Goal: Transaction & Acquisition: Purchase product/service

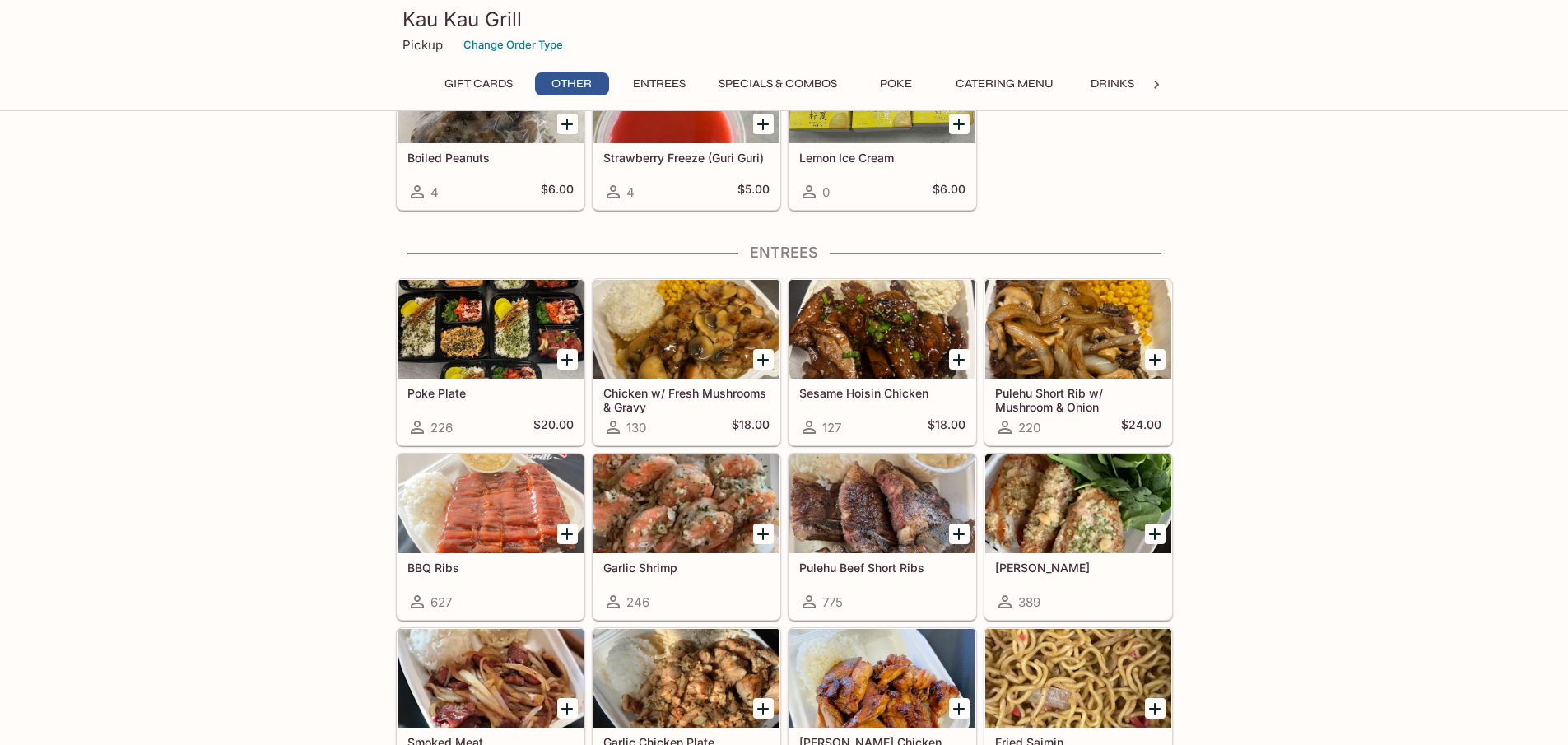
scroll to position [961, 0]
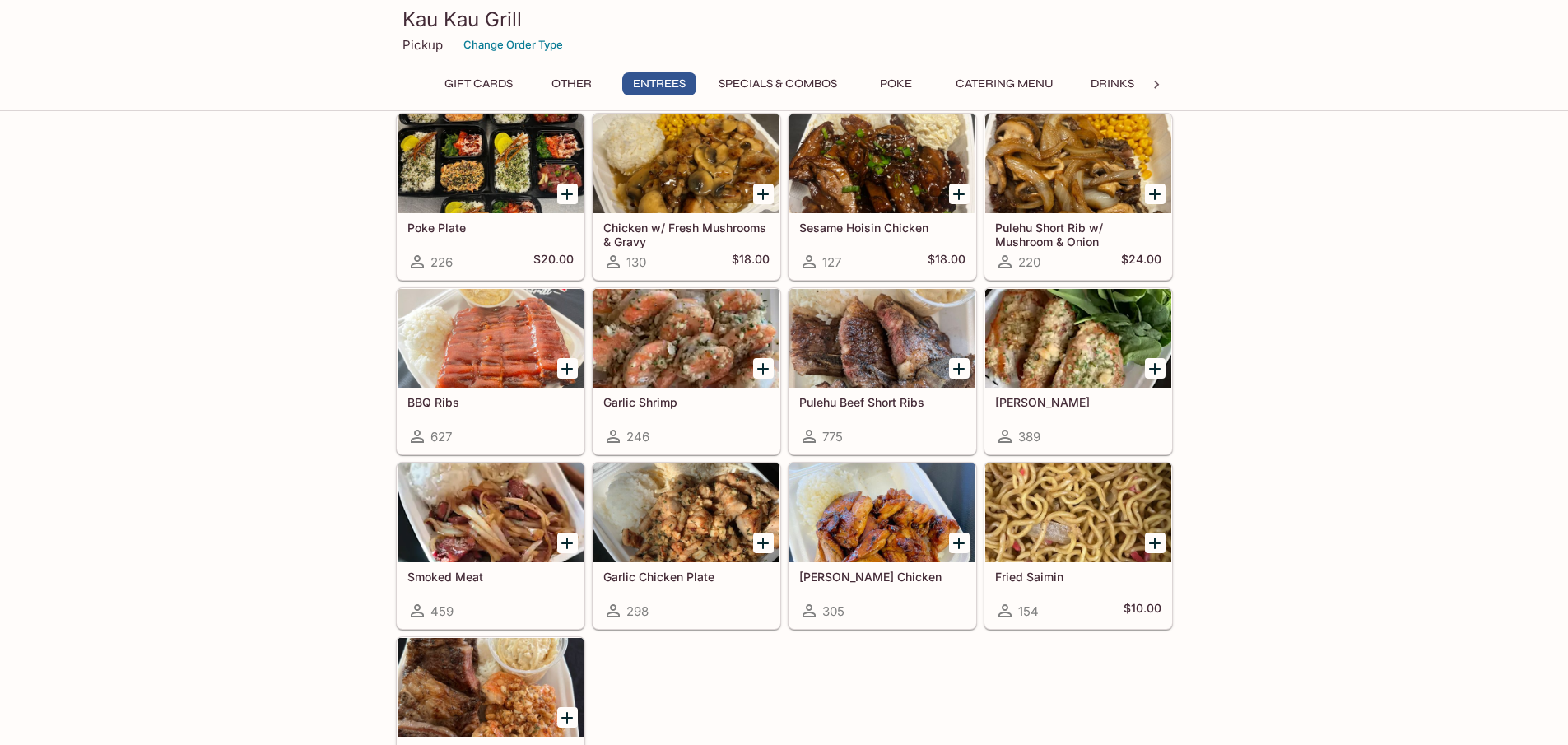
click at [871, 346] on div at bounding box center [882, 338] width 186 height 99
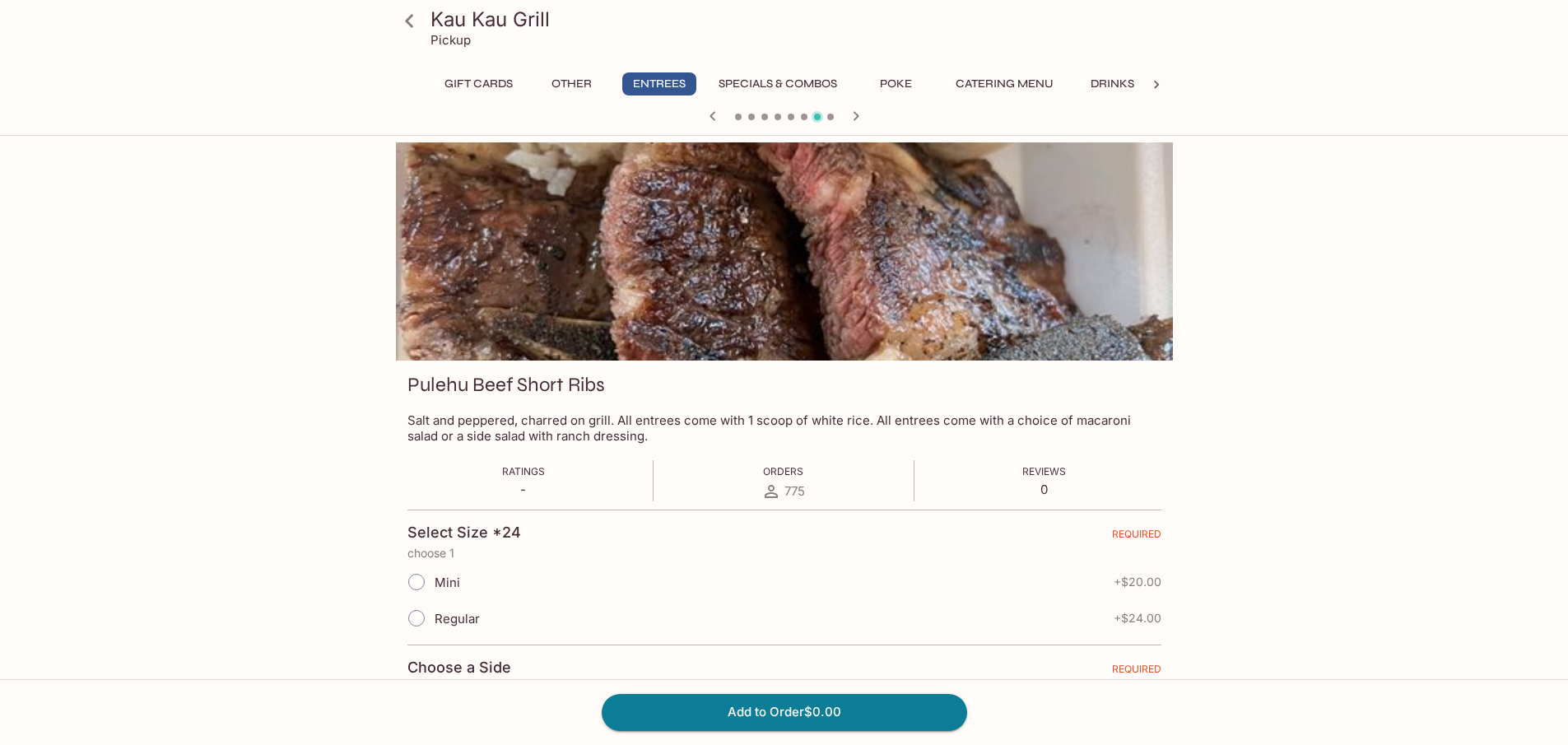
click at [737, 244] on div at bounding box center [784, 251] width 777 height 218
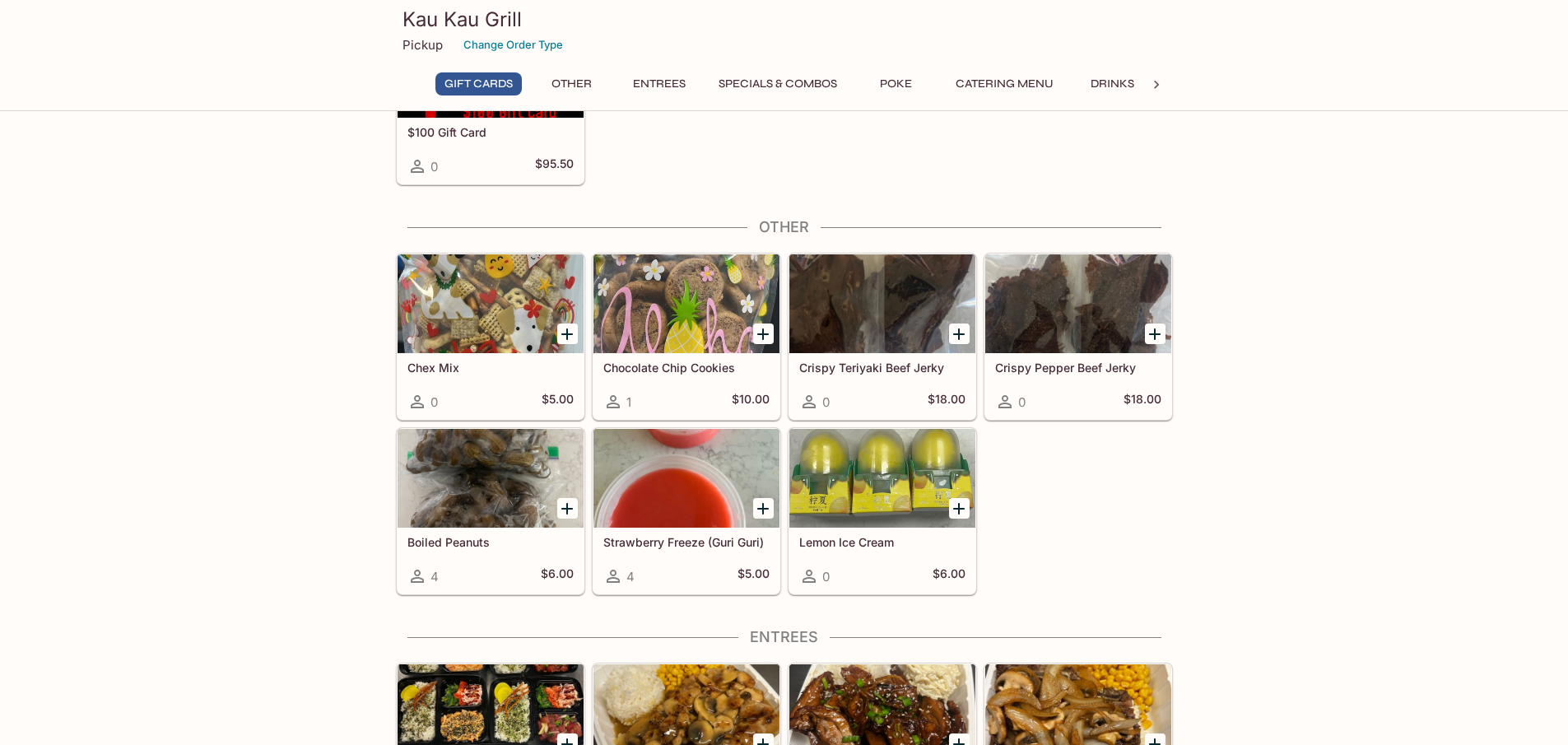
scroll to position [741, 0]
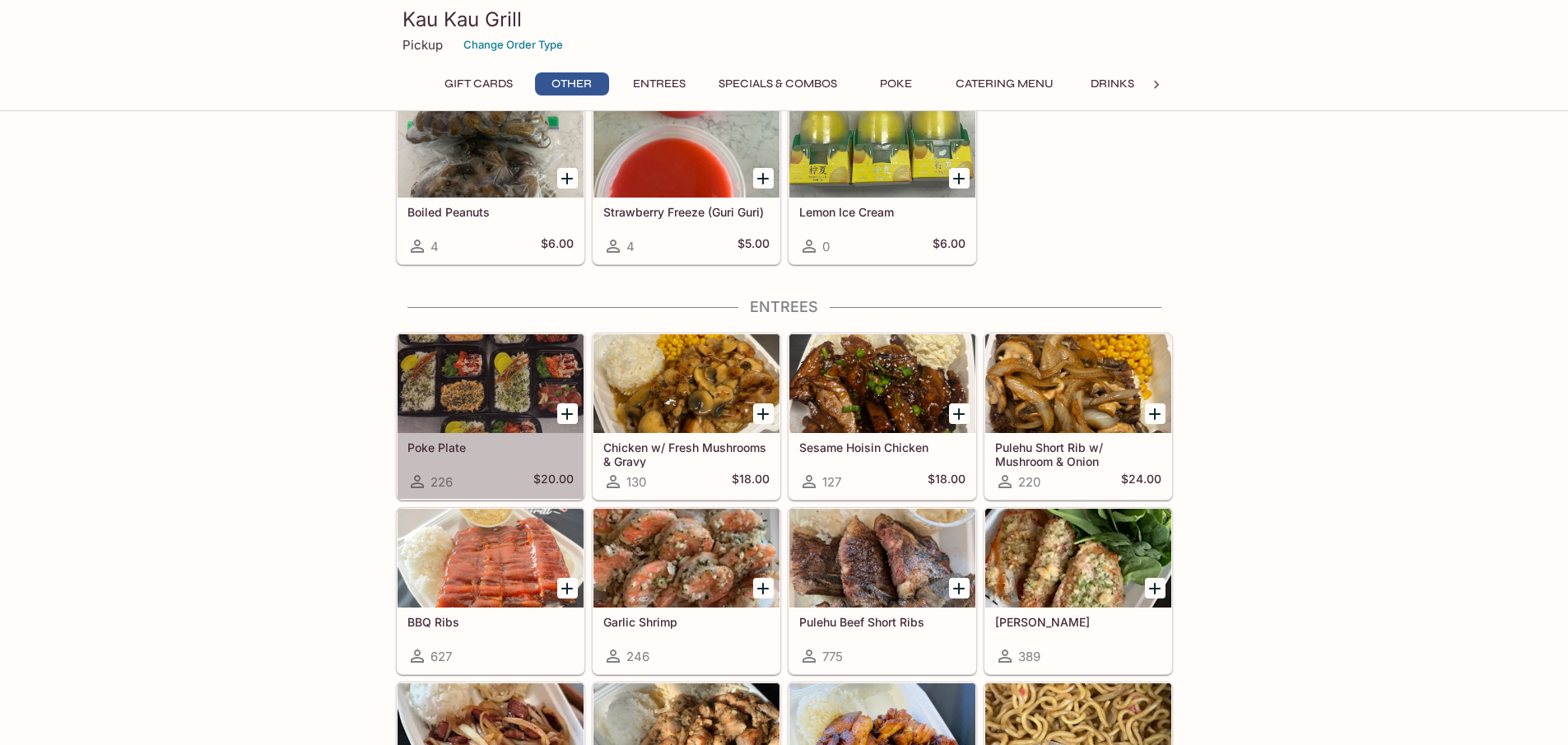
click at [455, 386] on div at bounding box center [490, 383] width 186 height 99
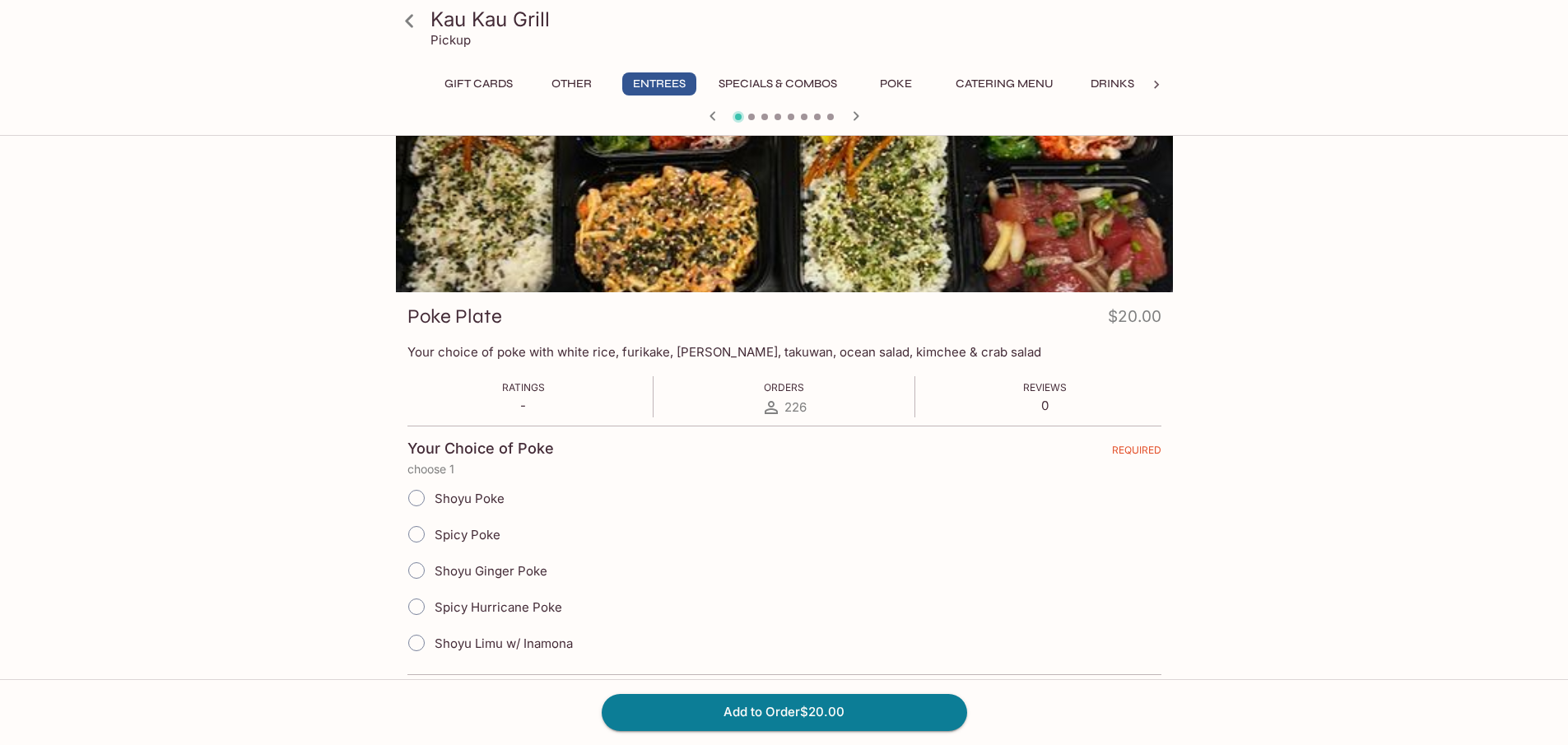
scroll to position [143, 0]
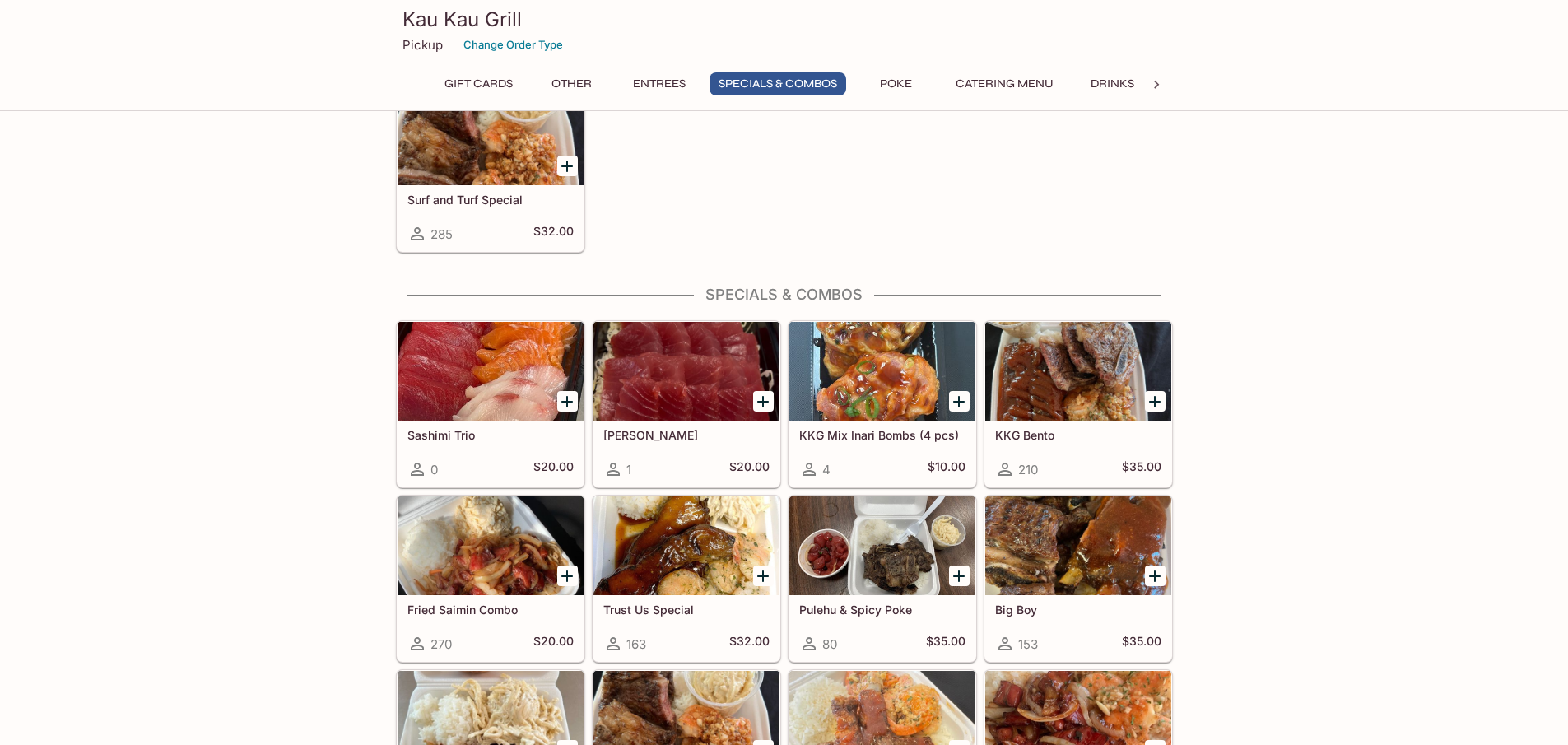
scroll to position [1842, 0]
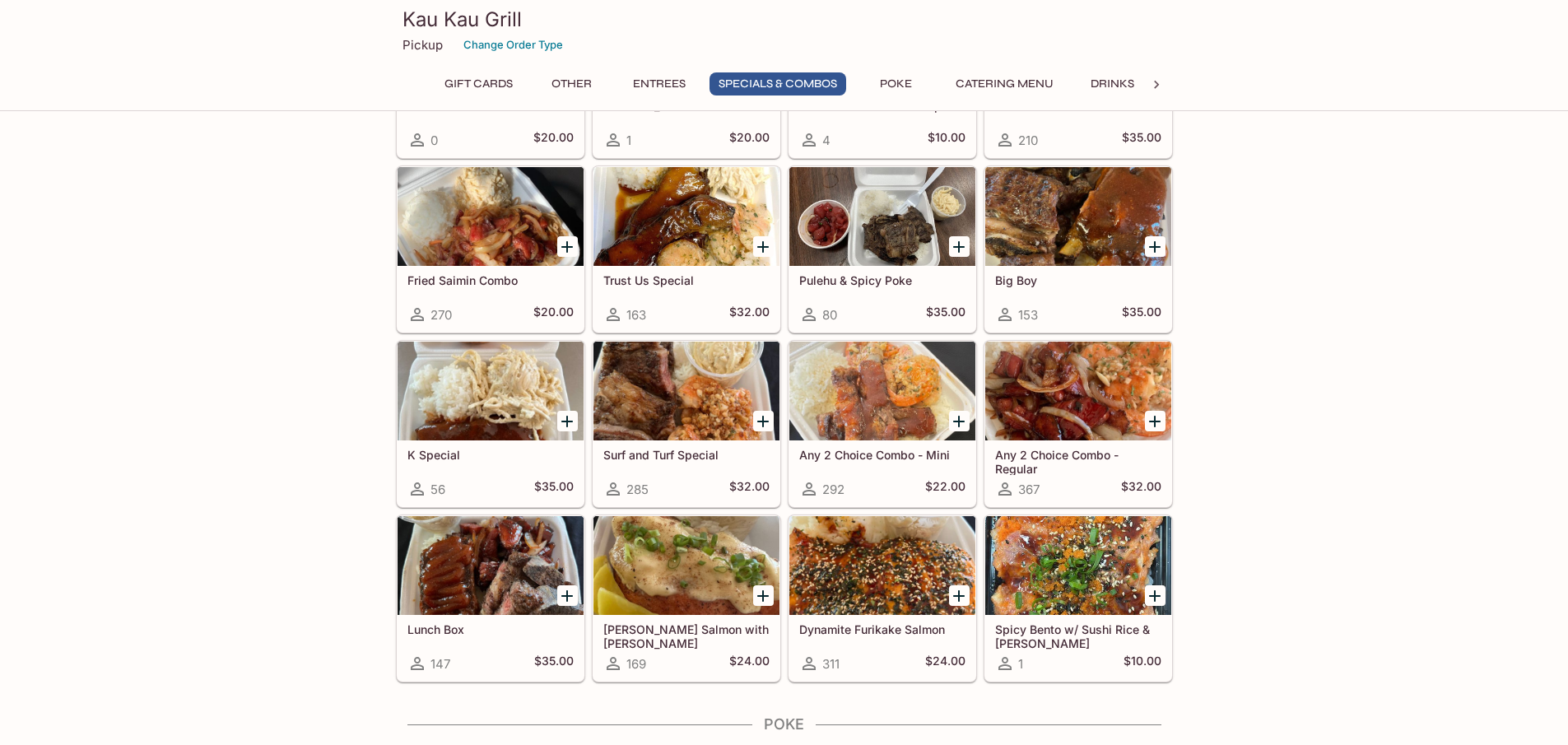
click at [671, 236] on div at bounding box center [686, 217] width 186 height 99
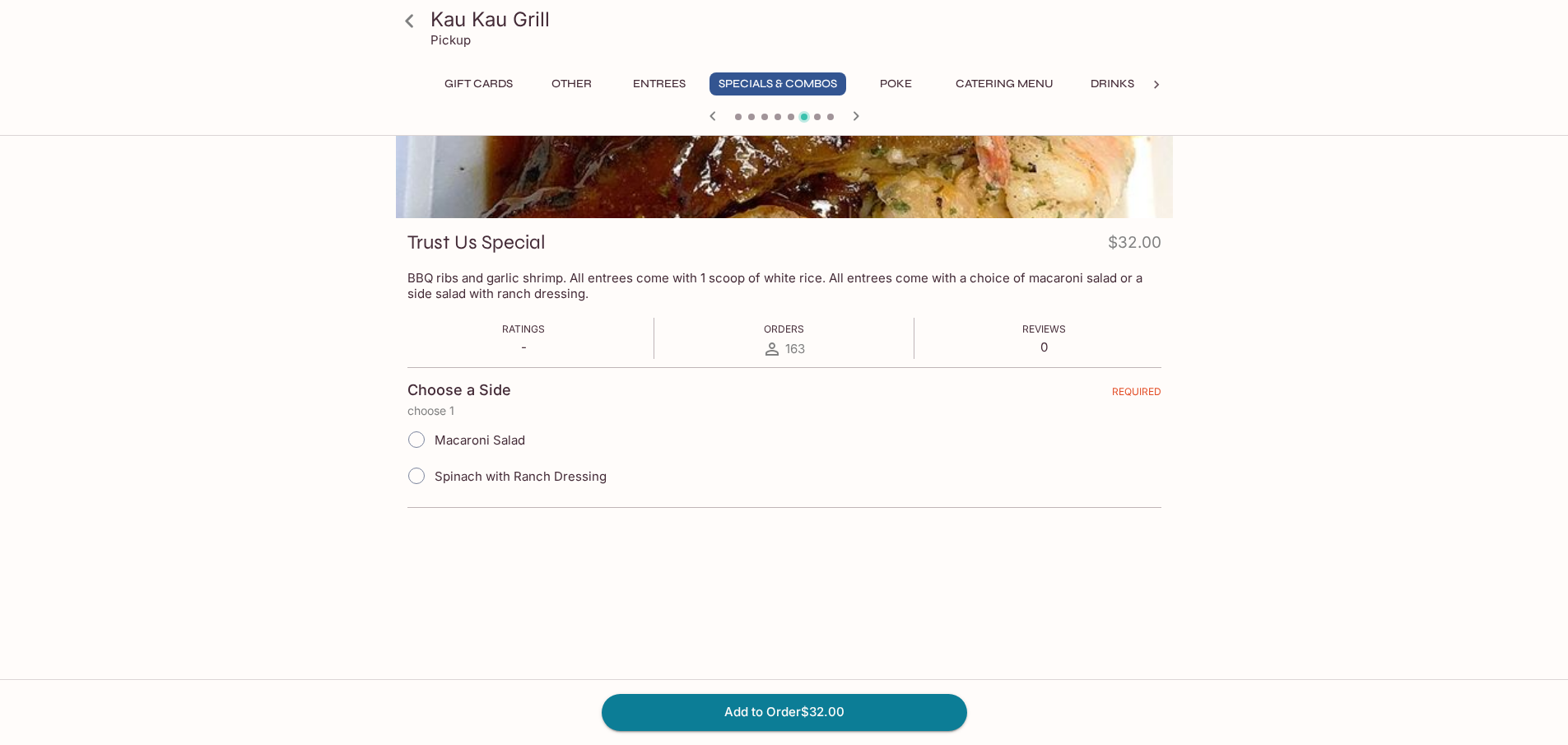
scroll to position [143, 0]
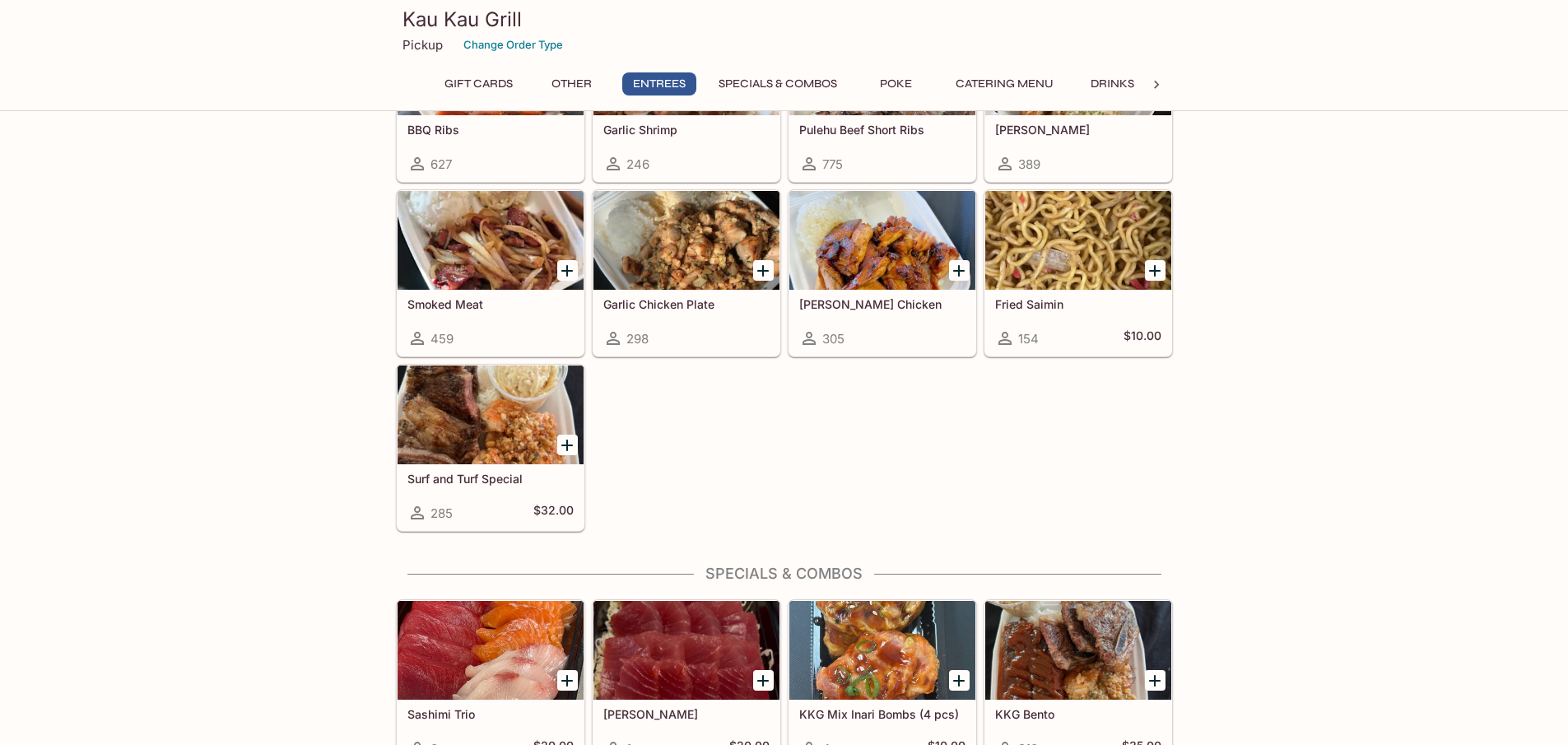
scroll to position [1398, 0]
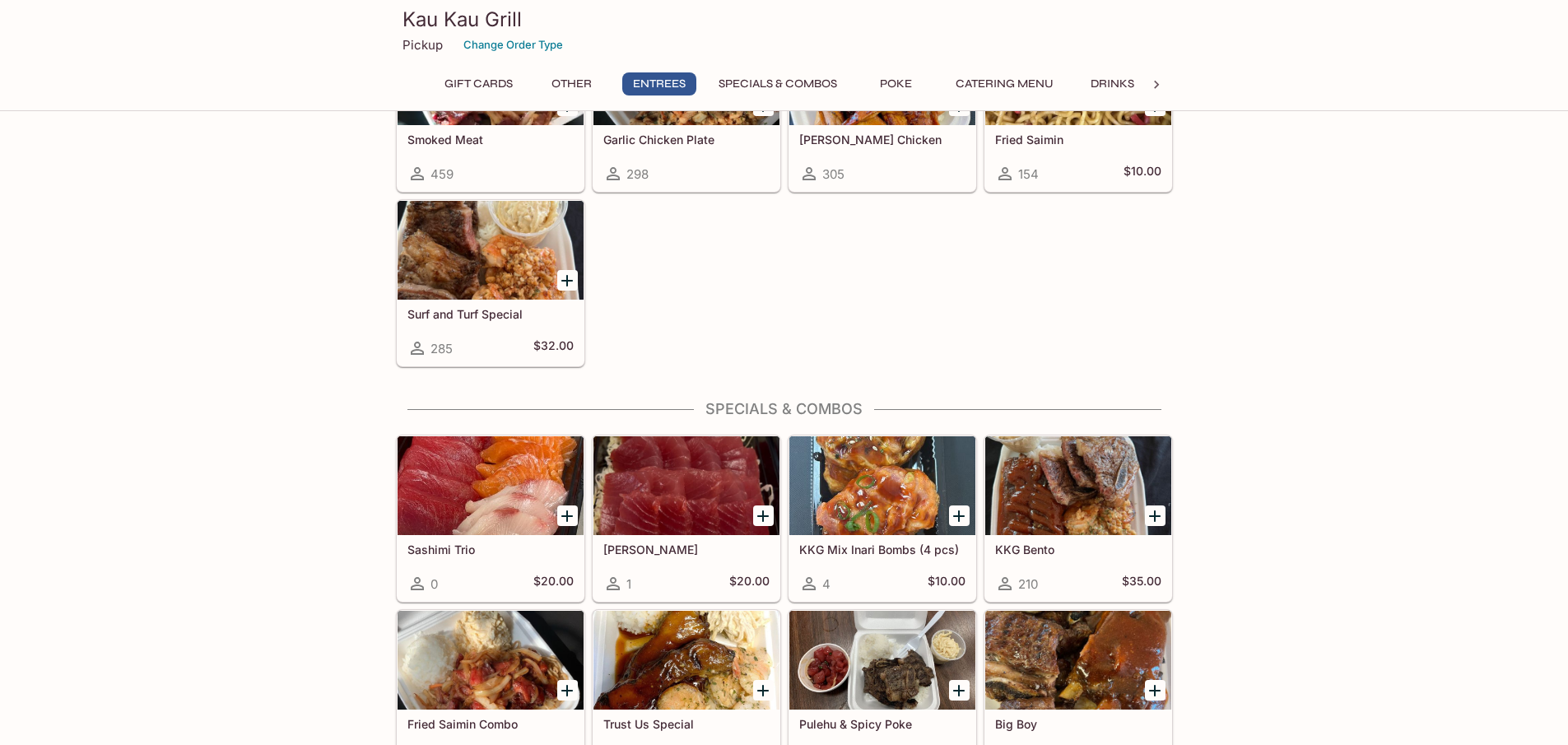
click at [416, 498] on div at bounding box center [490, 486] width 186 height 99
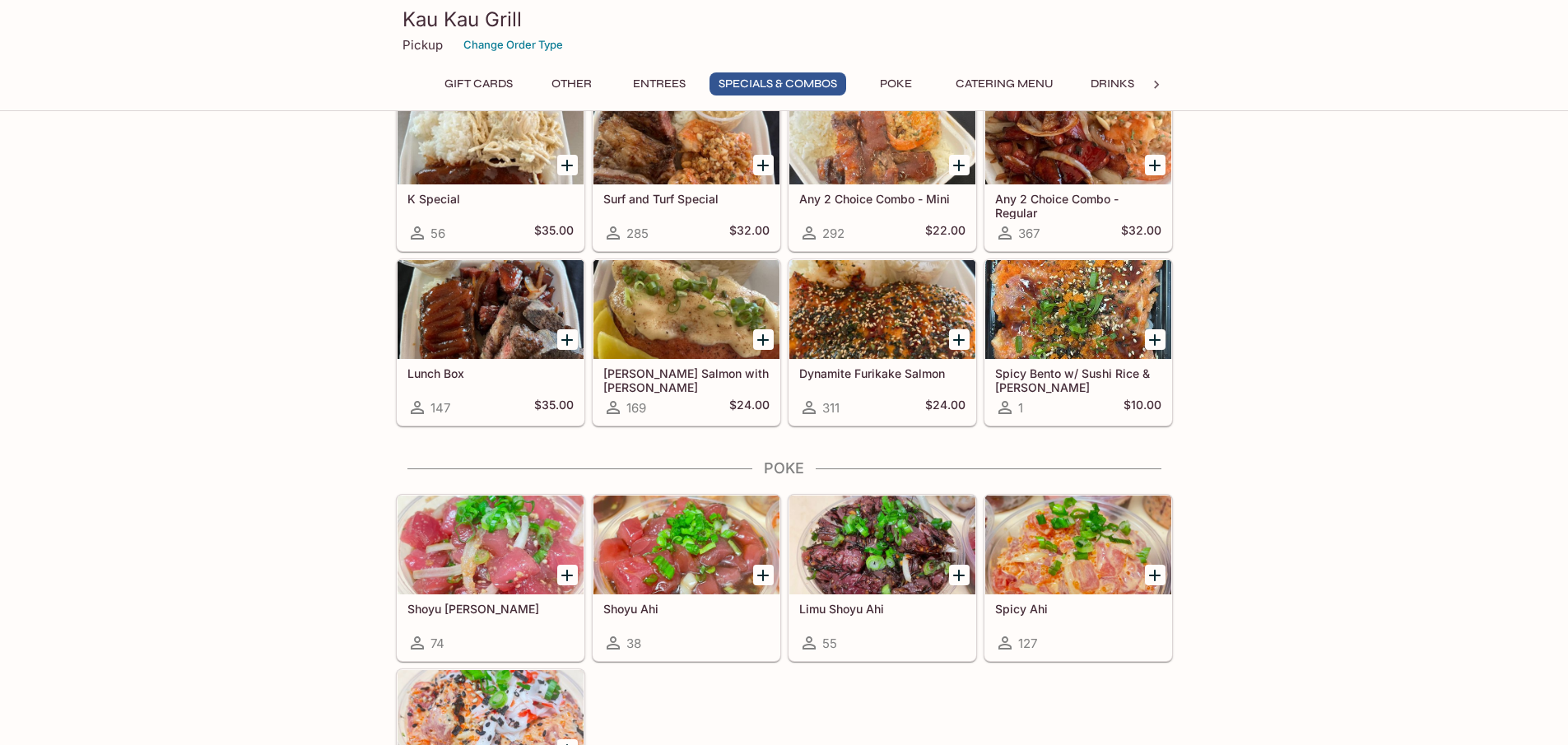
scroll to position [2032, 0]
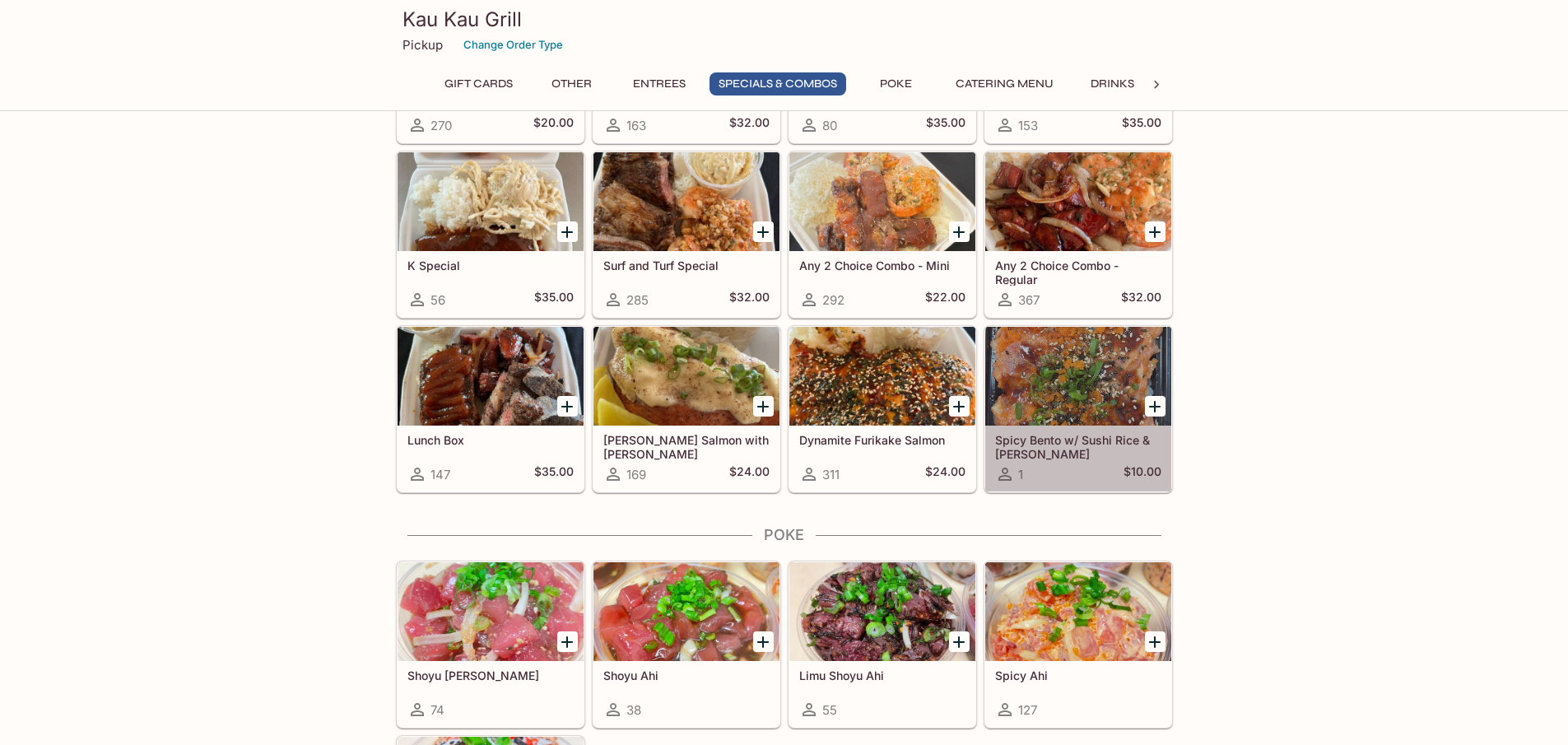
click at [1054, 388] on div at bounding box center [1078, 376] width 186 height 99
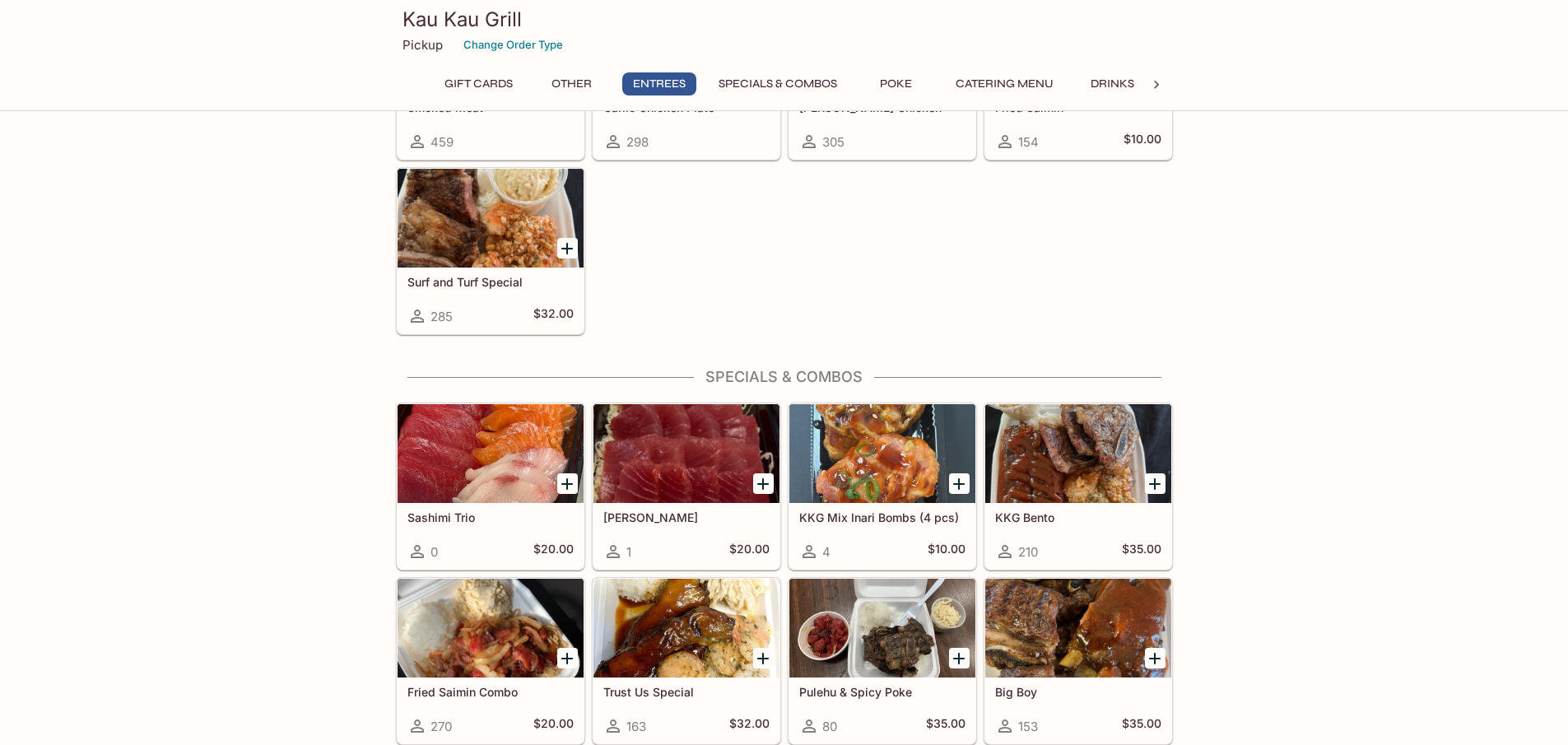
scroll to position [1595, 0]
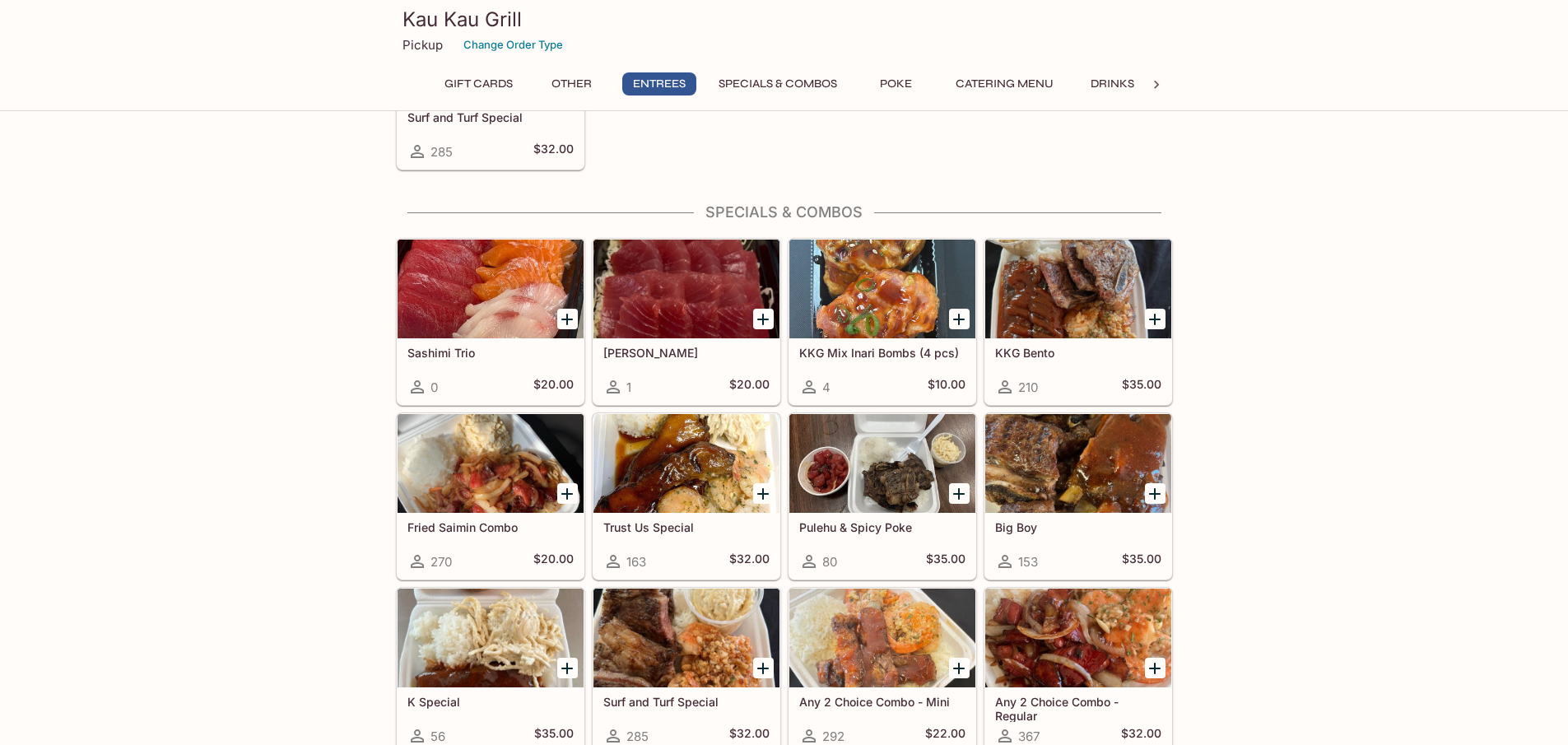
click at [1022, 474] on div at bounding box center [1078, 463] width 186 height 99
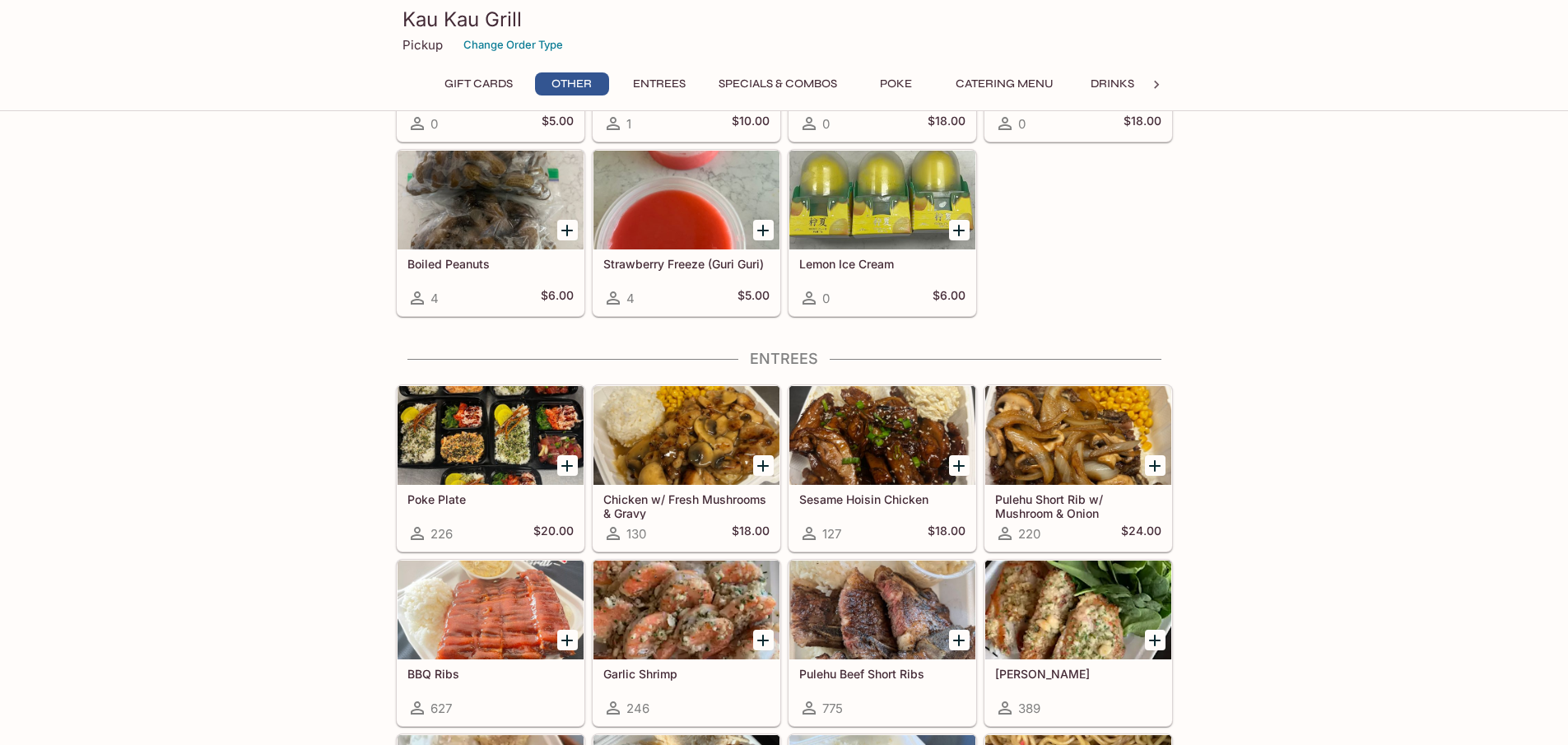
scroll to position [936, 0]
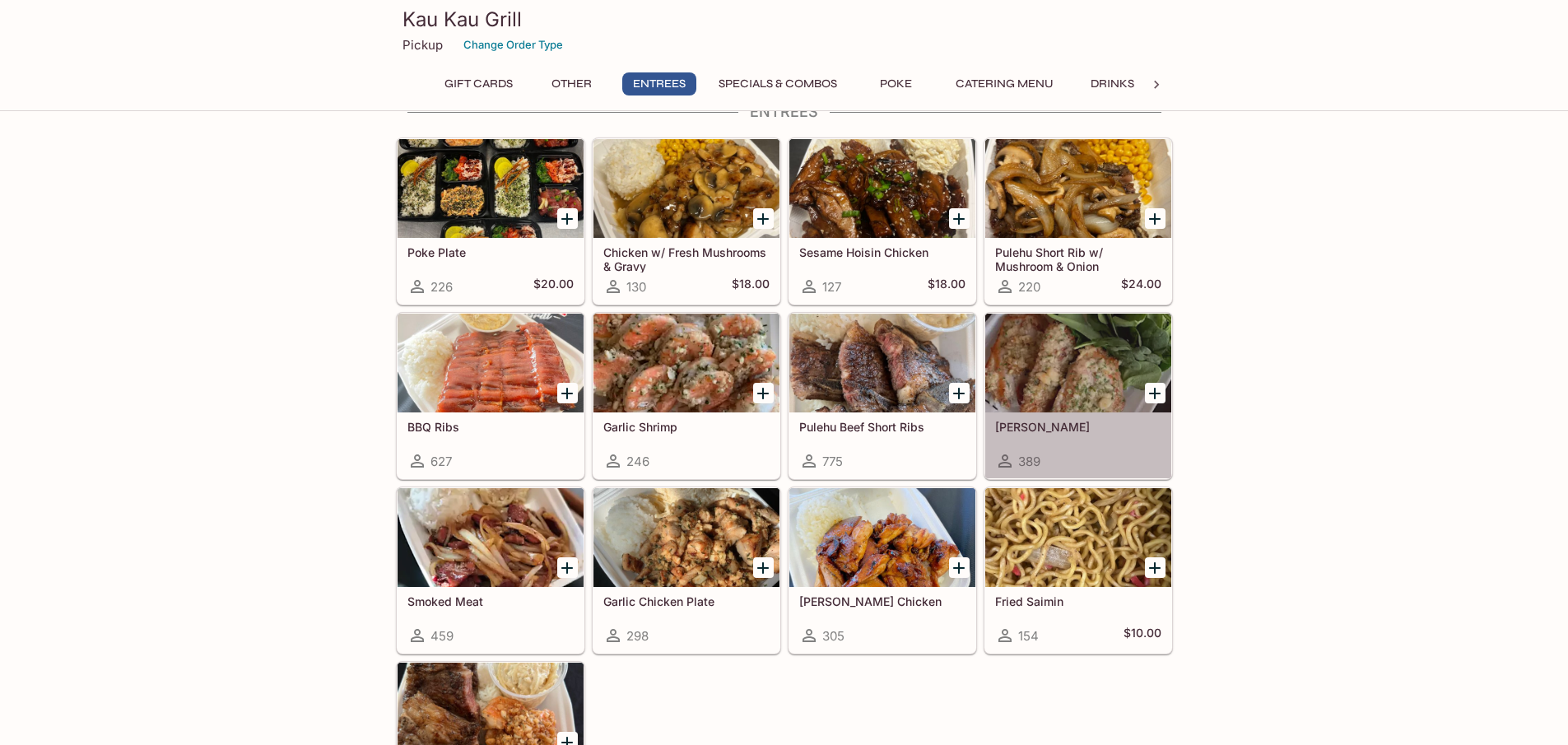
click at [1051, 359] on div at bounding box center [1078, 363] width 186 height 99
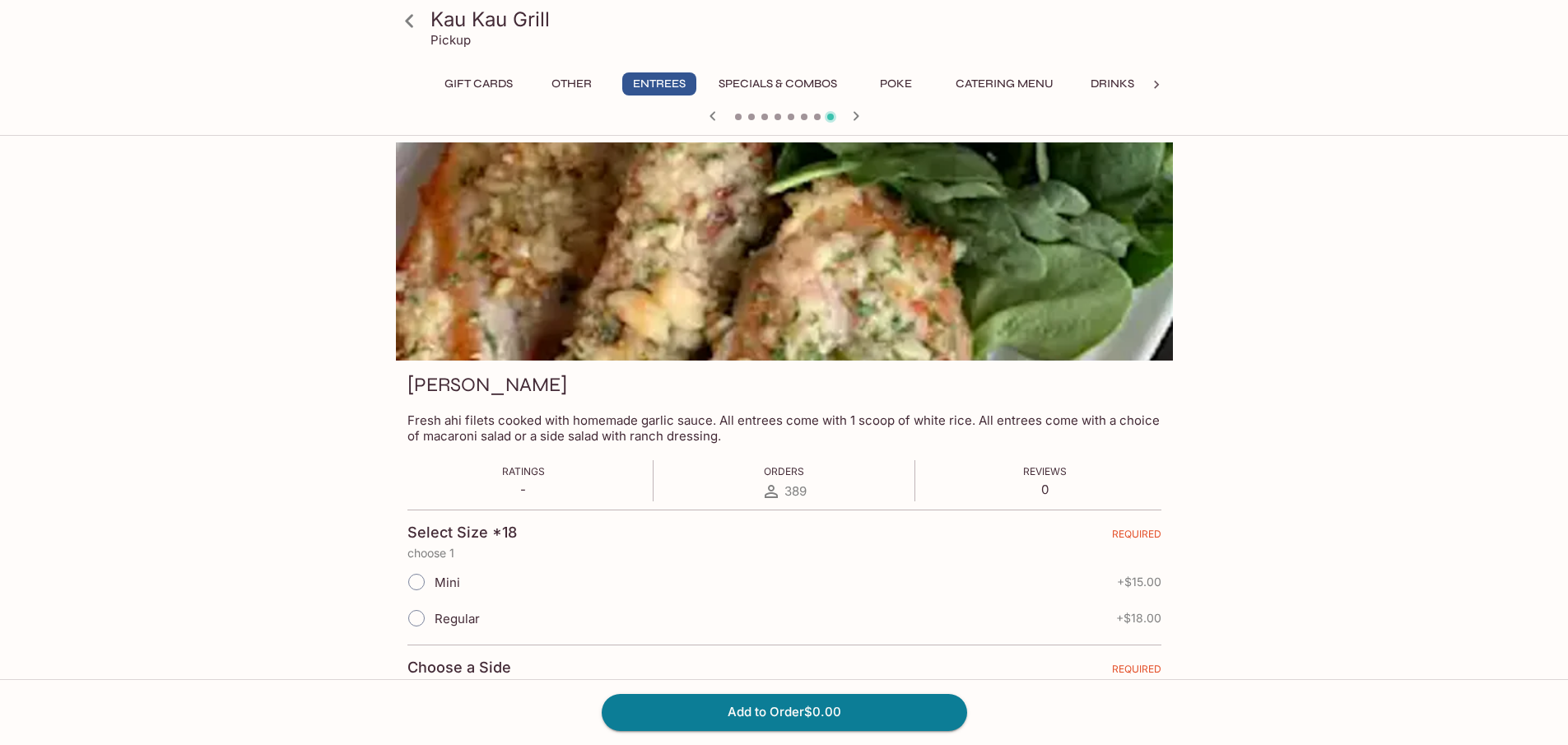
scroll to position [143, 0]
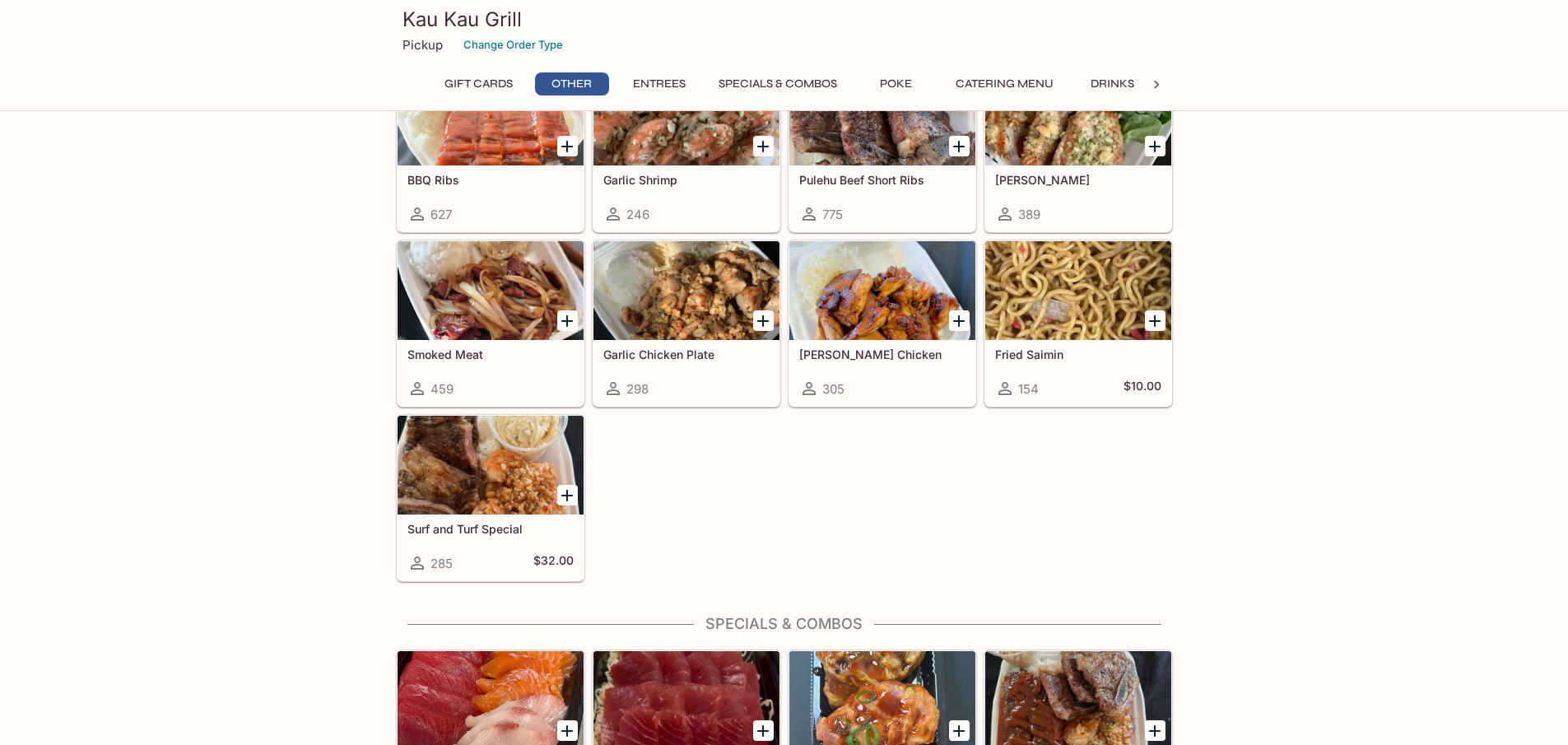
scroll to position [772, 0]
